Goal: Use online tool/utility

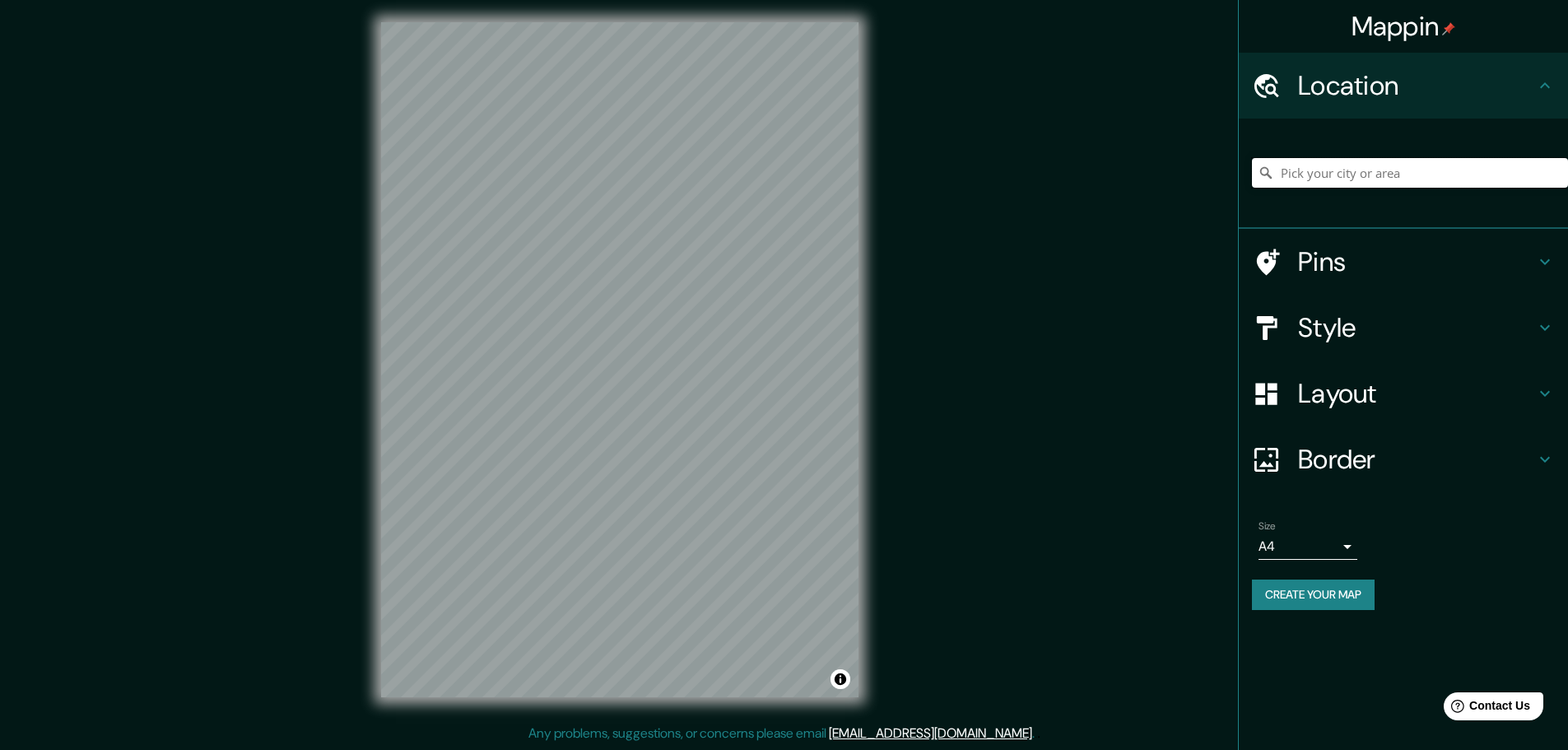
paste input "-6.7245367915989265, -77.7983717696826"
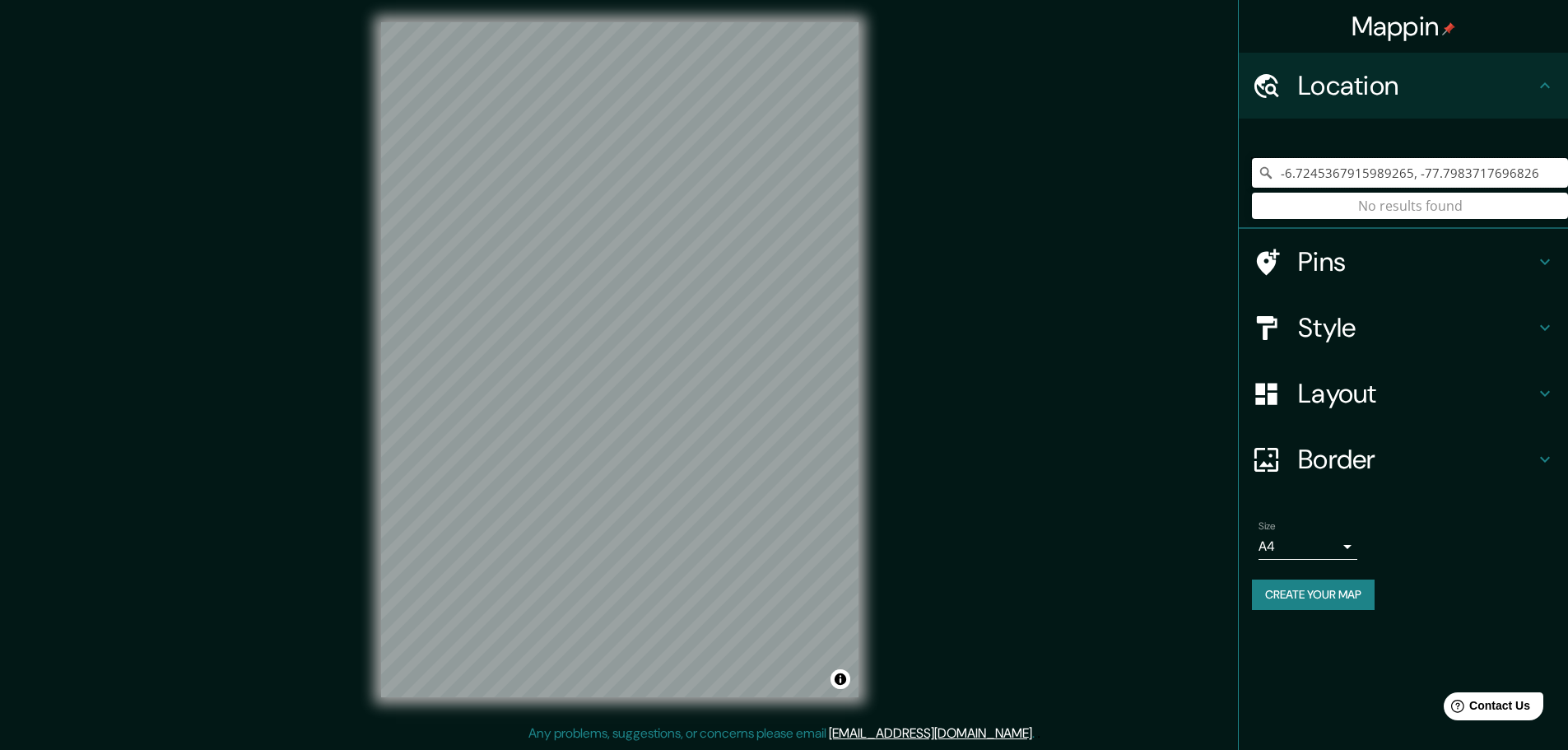
type input "-6.7245367915989265, -77.7983717696826"
click at [1544, 169] on input "-6.7245367915989265, -77.7983717696826" at bounding box center [1410, 173] width 316 height 30
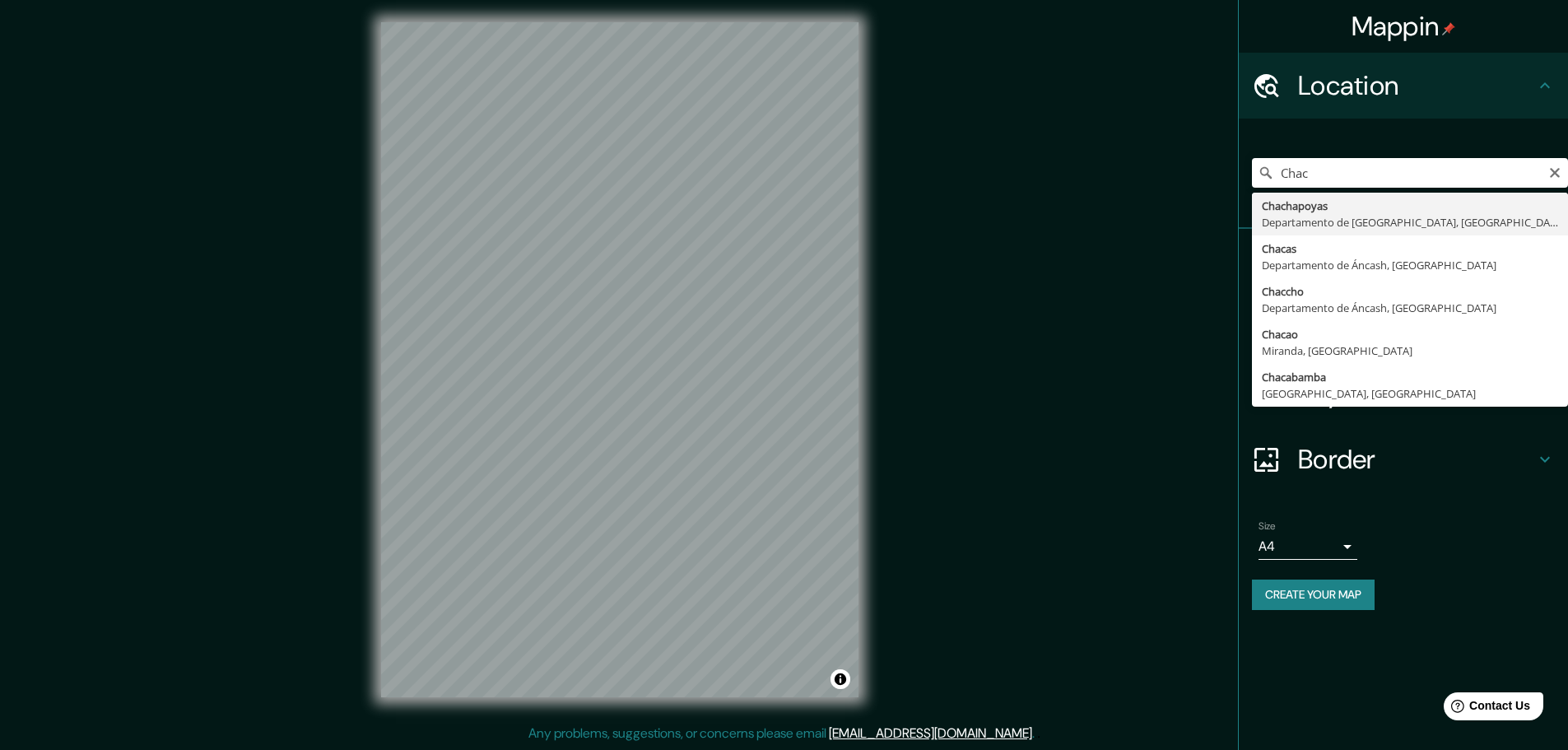
type input "Chachapoyas, [GEOGRAPHIC_DATA], [GEOGRAPHIC_DATA]"
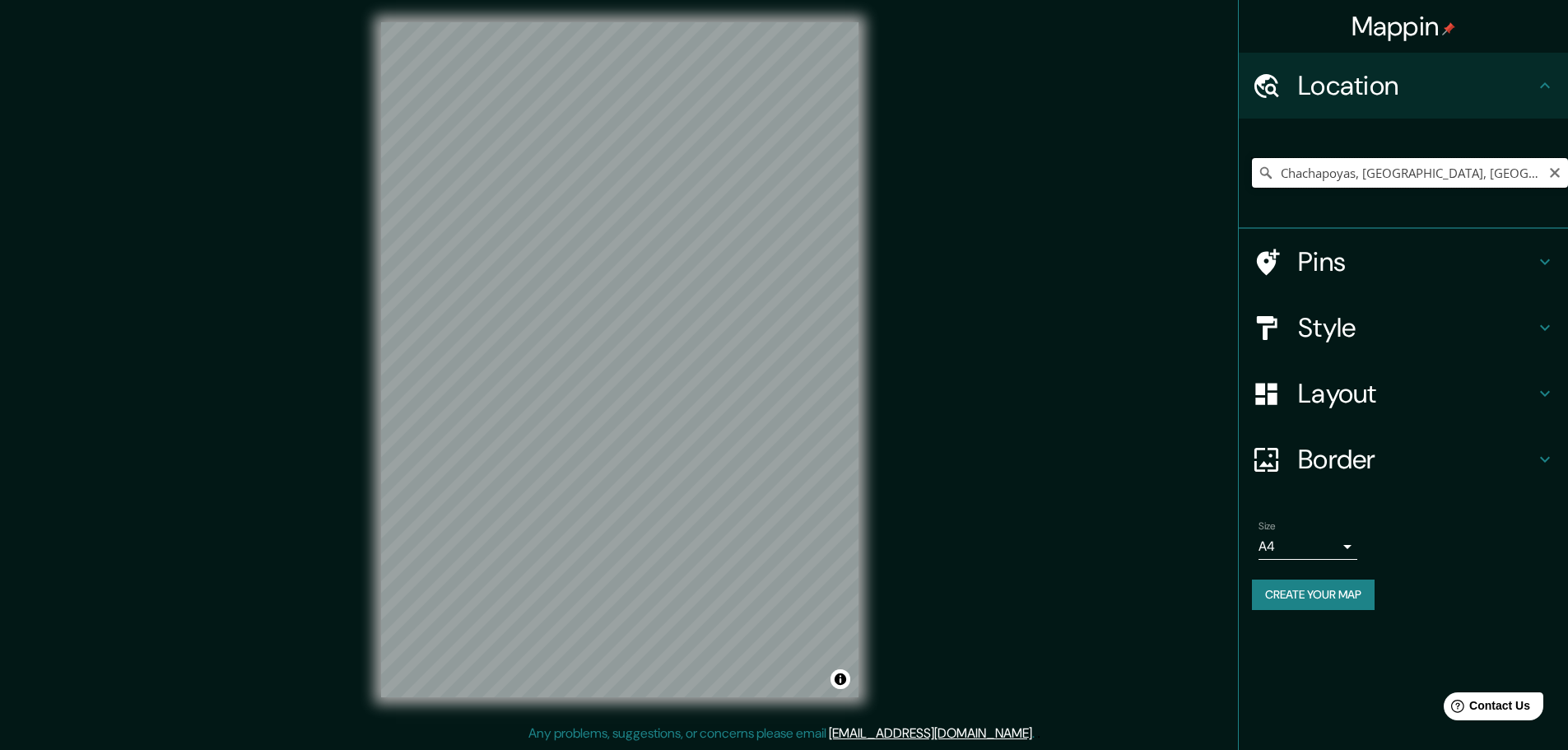
click at [1380, 172] on input "Chachapoyas, [GEOGRAPHIC_DATA], [GEOGRAPHIC_DATA]" at bounding box center [1410, 173] width 316 height 30
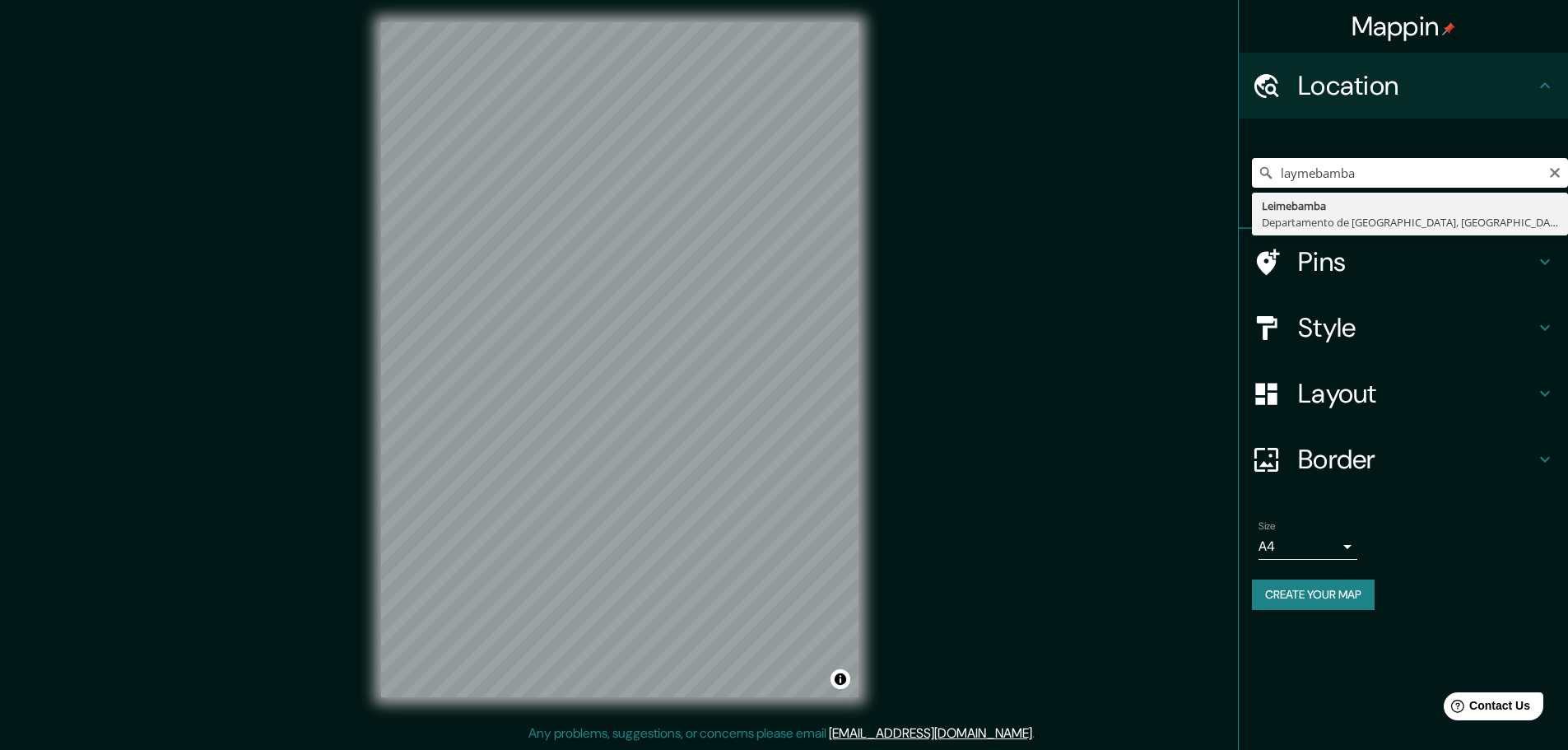
type input "Leimebamba, [GEOGRAPHIC_DATA], [GEOGRAPHIC_DATA]"
